Goal: Information Seeking & Learning: Learn about a topic

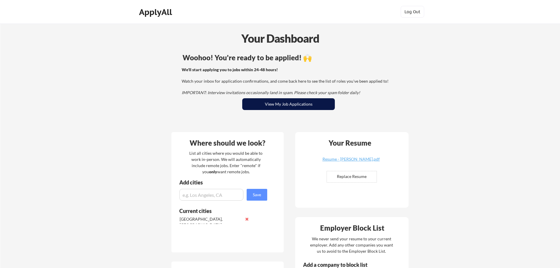
click at [286, 104] on button "View My Job Applications" at bounding box center [288, 104] width 93 height 12
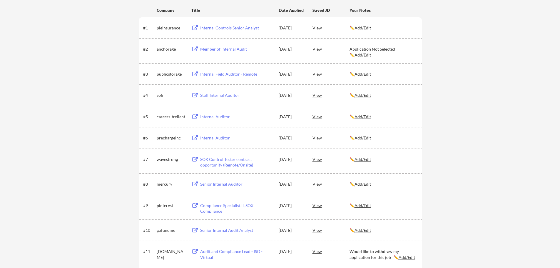
scroll to position [118, 0]
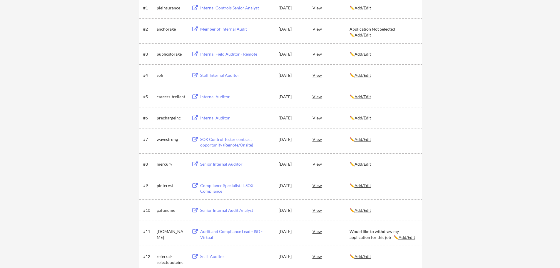
drag, startPoint x: 464, startPoint y: 161, endPoint x: 464, endPoint y: 157, distance: 3.8
click at [464, 160] on div "← Back to Dashboard My Applications 0 applications sent Applied (12) More Jobs …" at bounding box center [280, 103] width 560 height 394
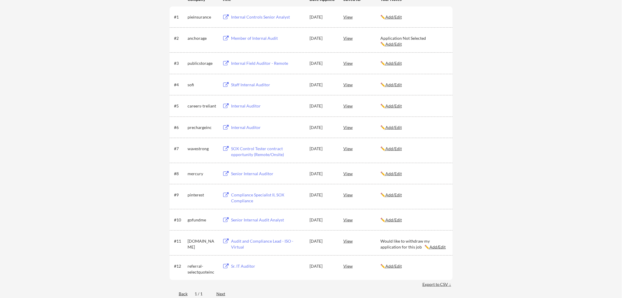
drag, startPoint x: 519, startPoint y: 1, endPoint x: 474, endPoint y: 180, distance: 184.3
click at [474, 180] on div "← Back to Dashboard My Applications 0 applications sent Applied (12) More Jobs …" at bounding box center [311, 107] width 622 height 403
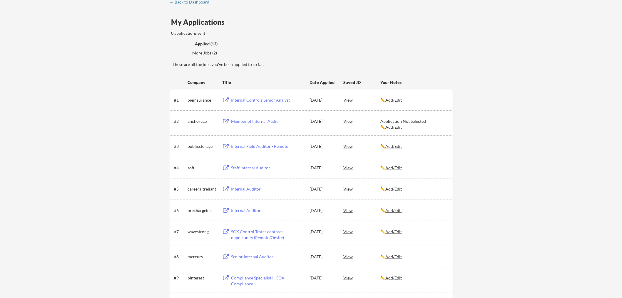
scroll to position [19, 0]
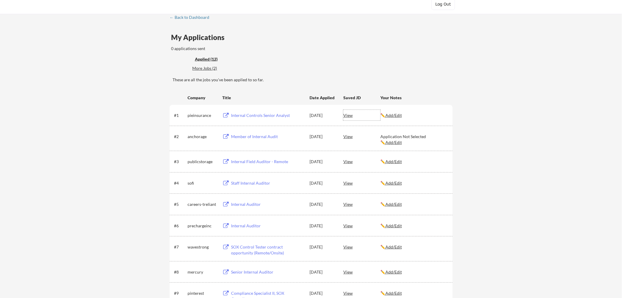
click at [347, 115] on div "View" at bounding box center [362, 115] width 37 height 11
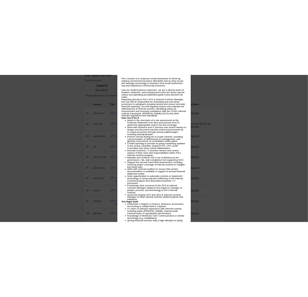
scroll to position [0, 0]
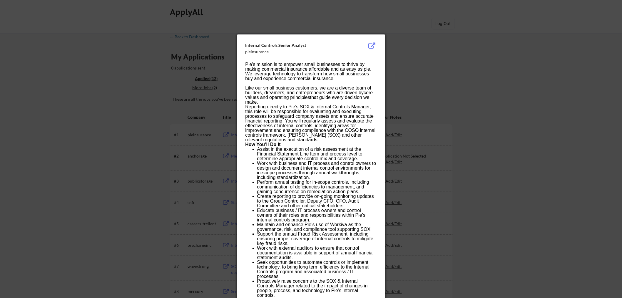
click at [514, 102] on div at bounding box center [311, 149] width 622 height 298
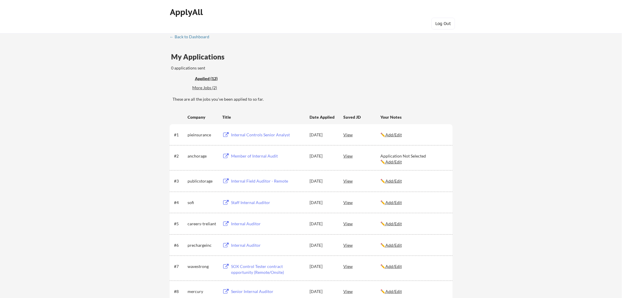
drag, startPoint x: 281, startPoint y: 134, endPoint x: 242, endPoint y: 126, distance: 39.5
click at [242, 126] on div "#1 pieinsurance Internal Controls Senior Analyst Oct 9, 2025 View ✏️ Add/Edit" at bounding box center [311, 134] width 283 height 21
click at [225, 136] on button at bounding box center [225, 135] width 7 height 6
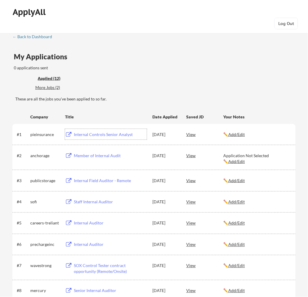
click at [101, 157] on div "Member of Internal Audit" at bounding box center [110, 156] width 73 height 6
drag, startPoint x: 224, startPoint y: 154, endPoint x: 268, endPoint y: 156, distance: 43.9
click at [268, 156] on div "Application Not Selected ✏️ Add/Edit" at bounding box center [256, 158] width 67 height 11
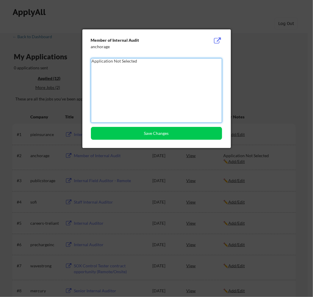
drag, startPoint x: 136, startPoint y: 63, endPoint x: 73, endPoint y: 54, distance: 63.8
click at [71, 54] on body "← Back to Dashboard My Applications 0 applications sent Applied (12) More Jobs …" at bounding box center [156, 148] width 313 height 297
click at [266, 33] on div at bounding box center [156, 148] width 313 height 297
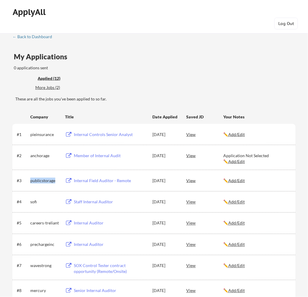
drag, startPoint x: 58, startPoint y: 178, endPoint x: 24, endPoint y: 179, distance: 33.9
click at [24, 179] on div "#3 publicstorage Internal Field Auditor - Remote Oct 9, 2025 View ✏️ Add/Edit" at bounding box center [154, 180] width 274 height 11
copy div "publicstorage"
drag, startPoint x: 37, startPoint y: 204, endPoint x: 30, endPoint y: 203, distance: 6.9
click at [30, 203] on div "sofi" at bounding box center [44, 202] width 29 height 6
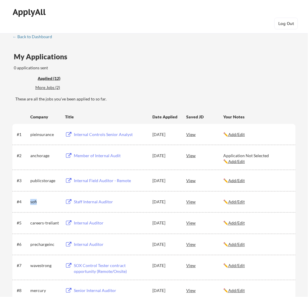
copy div "sofi"
drag, startPoint x: 59, startPoint y: 224, endPoint x: 30, endPoint y: 223, distance: 29.1
click at [30, 223] on div "careers-treliant" at bounding box center [44, 224] width 29 height 6
click at [83, 222] on div "Internal Auditor" at bounding box center [110, 224] width 73 height 6
click at [80, 222] on div "Internal Auditor" at bounding box center [110, 224] width 73 height 6
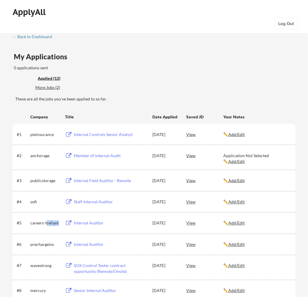
drag, startPoint x: 58, startPoint y: 224, endPoint x: 46, endPoint y: 224, distance: 12.4
click at [46, 224] on div "careers-treliant" at bounding box center [44, 224] width 29 height 6
drag, startPoint x: 52, startPoint y: 224, endPoint x: 57, endPoint y: 224, distance: 5.0
click at [52, 224] on div "careers-treliant" at bounding box center [44, 224] width 29 height 6
click at [59, 223] on div "careers-treliant" at bounding box center [44, 224] width 29 height 6
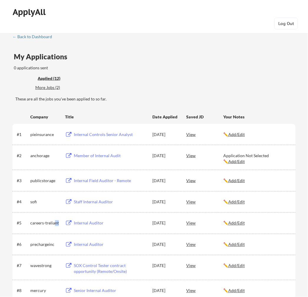
drag, startPoint x: 59, startPoint y: 223, endPoint x: 54, endPoint y: 223, distance: 5.6
click at [54, 223] on div "careers-treliant" at bounding box center [44, 224] width 29 height 6
click at [59, 222] on div "careers-treliant" at bounding box center [44, 224] width 29 height 6
drag, startPoint x: 59, startPoint y: 222, endPoint x: 45, endPoint y: 225, distance: 14.7
click at [45, 225] on div "careers-treliant" at bounding box center [44, 224] width 29 height 6
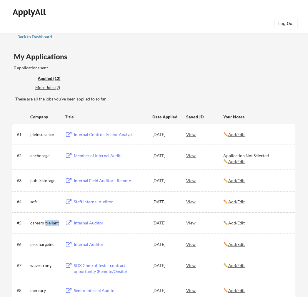
copy div "treliant"
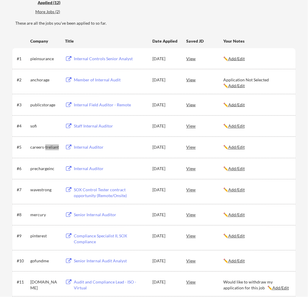
scroll to position [98, 0]
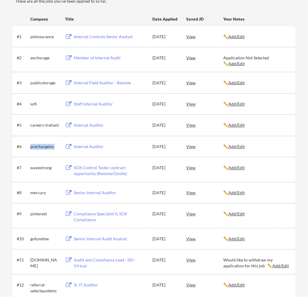
drag, startPoint x: 55, startPoint y: 147, endPoint x: 29, endPoint y: 148, distance: 25.6
click at [29, 148] on div "#6 prechargeinc Internal Auditor Oct 9, 2025 View ✏️ Add/Edit" at bounding box center [154, 146] width 274 height 11
copy div "prechargeinc"
click at [94, 146] on div "Internal Auditor" at bounding box center [110, 147] width 73 height 6
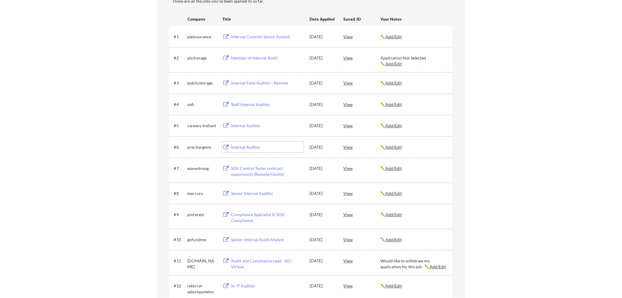
scroll to position [65, 0]
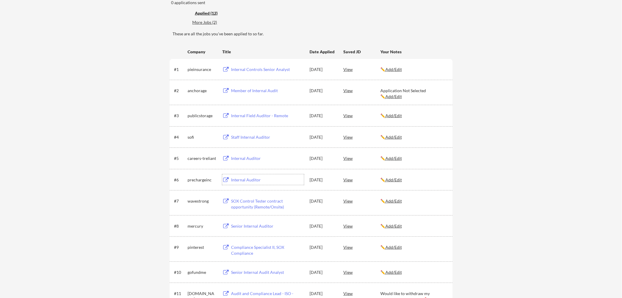
click at [243, 114] on div "Internal Field Auditor - Remote" at bounding box center [267, 116] width 73 height 6
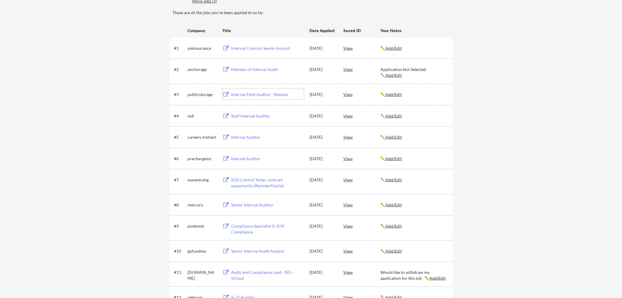
scroll to position [98, 0]
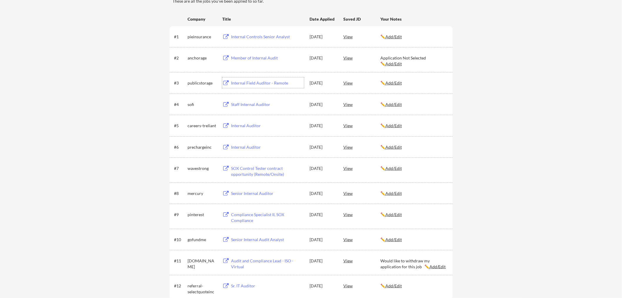
click at [234, 102] on div "Staff Internal Auditor" at bounding box center [267, 104] width 73 height 6
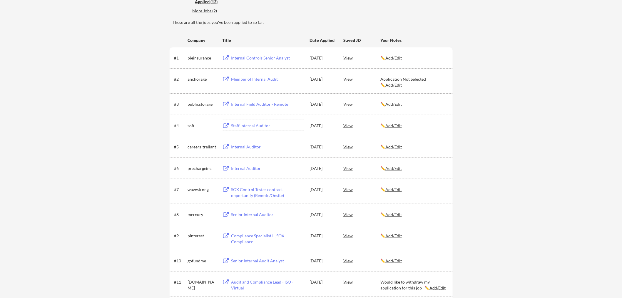
scroll to position [65, 0]
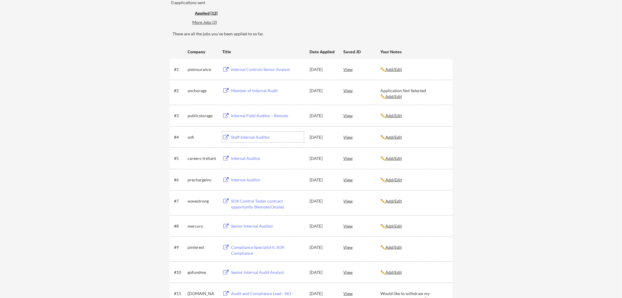
click at [261, 66] on div "Internal Controls Senior Analyst" at bounding box center [267, 69] width 74 height 11
click at [246, 86] on div "Member of Internal Audit" at bounding box center [267, 90] width 74 height 11
click at [255, 116] on div "Internal Field Auditor - Remote" at bounding box center [267, 116] width 73 height 6
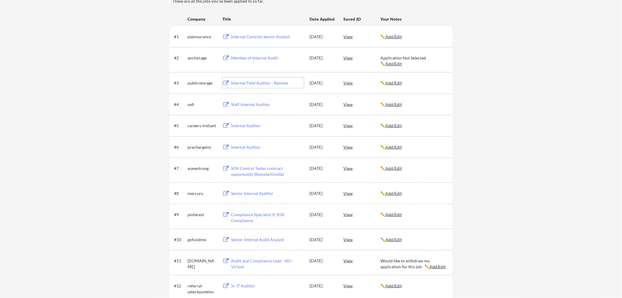
scroll to position [131, 0]
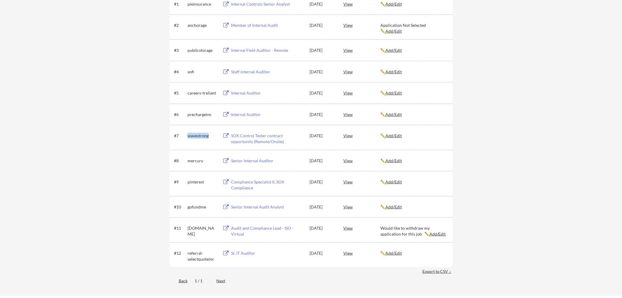
drag, startPoint x: 210, startPoint y: 137, endPoint x: 184, endPoint y: 134, distance: 26.0
click at [184, 134] on div "#7 wavestrong SOX Control Tester contract opportunity (Remote/Onsite) Oct 9, 20…" at bounding box center [311, 137] width 274 height 14
copy div "wavestrong"
click at [261, 139] on div "SOX Control Tester contract opportunity (Remote/Onsite)" at bounding box center [267, 138] width 73 height 11
